Goal: Task Accomplishment & Management: Use online tool/utility

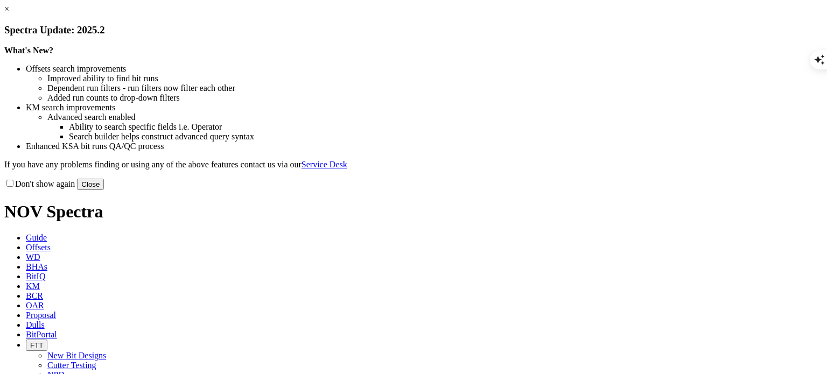
scroll to position [1195, 0]
click at [104, 190] on button "Close" at bounding box center [90, 184] width 27 height 11
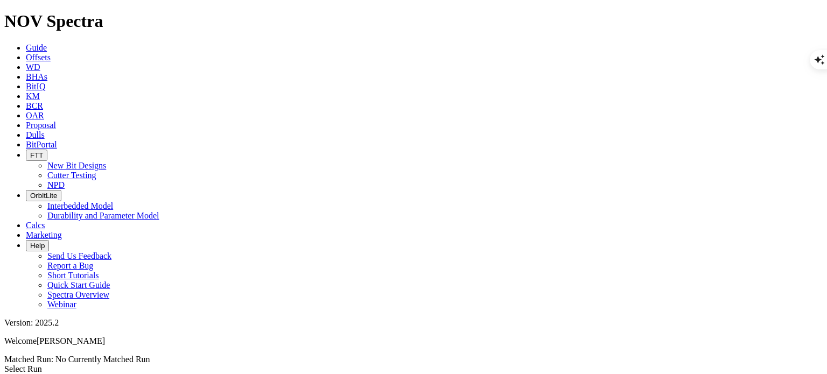
click at [42, 365] on link "Select Run" at bounding box center [23, 369] width 38 height 9
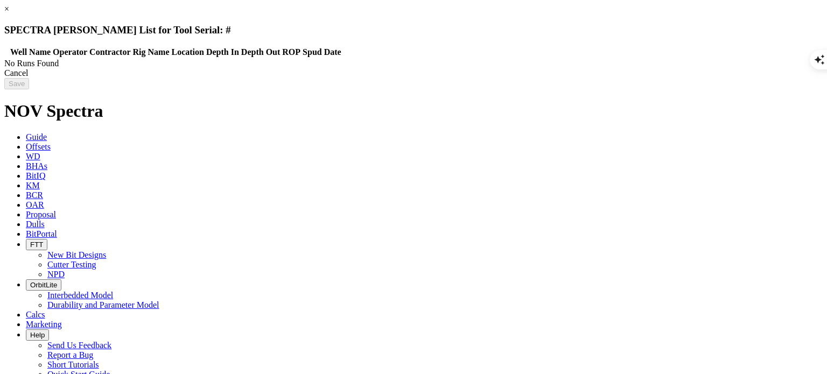
click at [636, 78] on div "Cancel" at bounding box center [413, 73] width 818 height 10
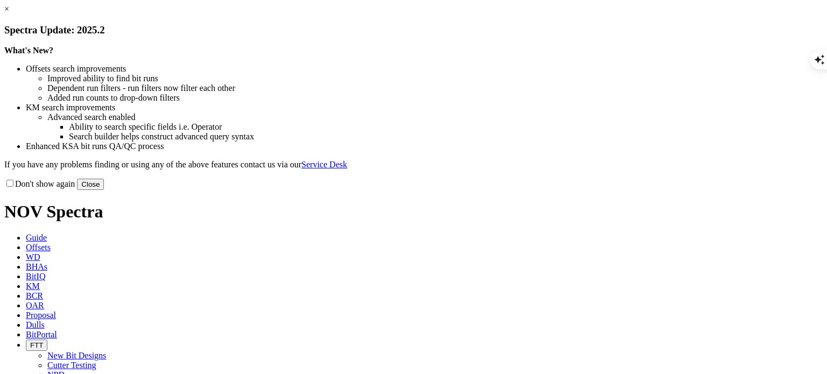
scroll to position [1195, 0]
click at [104, 190] on button "Close" at bounding box center [90, 184] width 27 height 11
